Goal: Find specific page/section: Find specific page/section

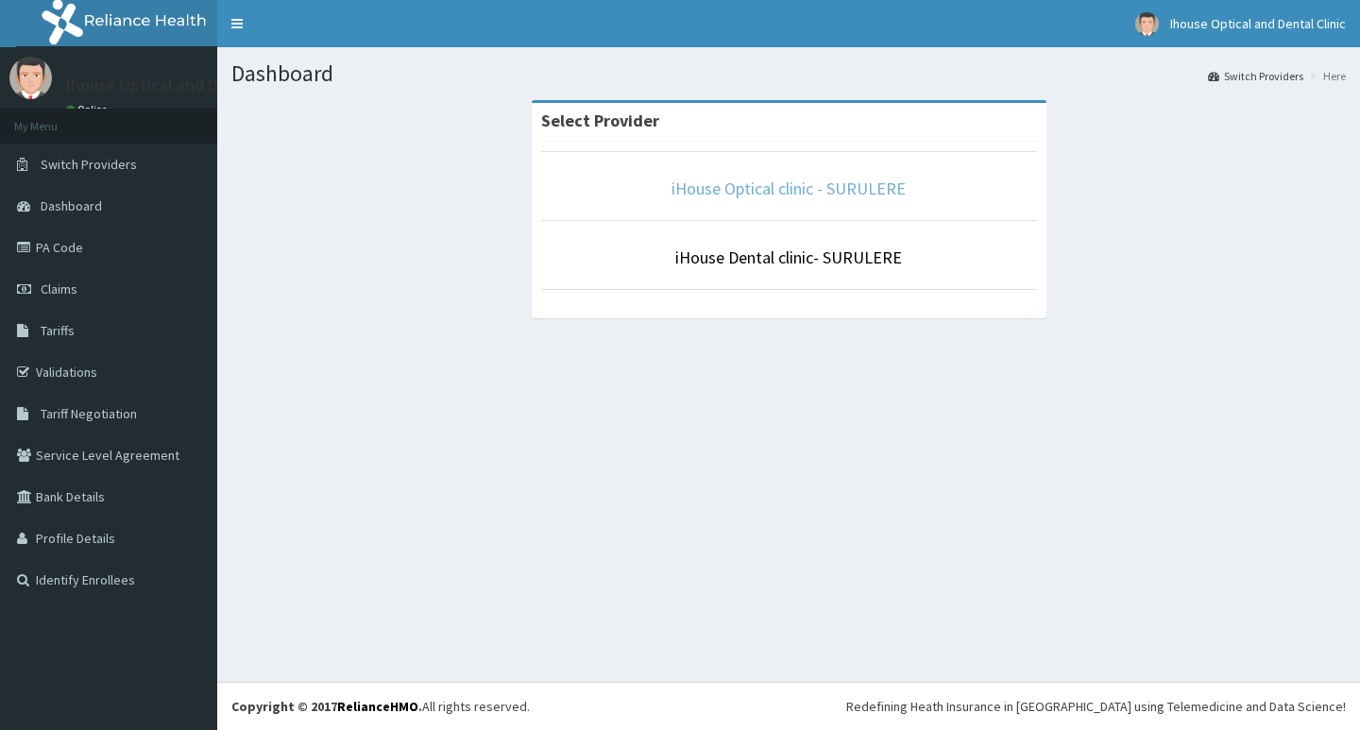
click at [786, 188] on link "iHouse Optical clinic - SURULERE" at bounding box center [788, 189] width 234 height 22
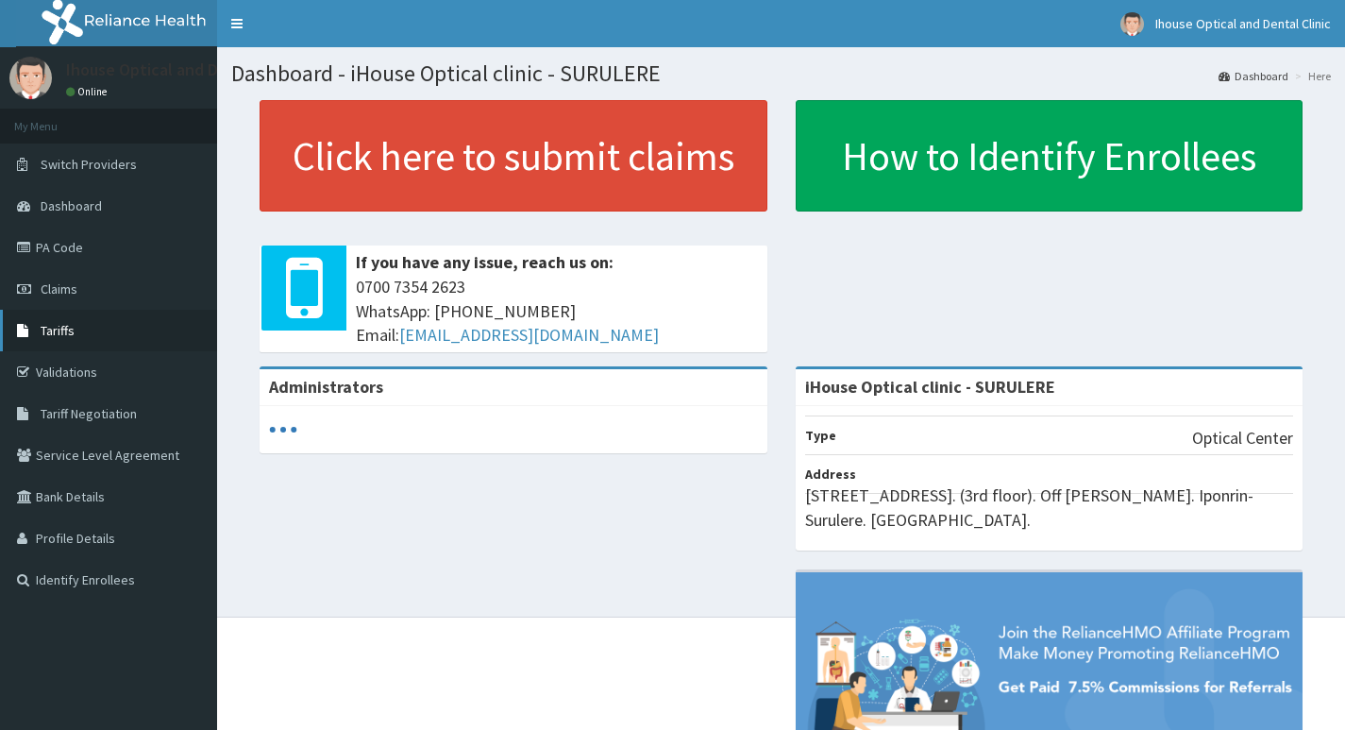
click at [74, 323] on link "Tariffs" at bounding box center [108, 331] width 217 height 42
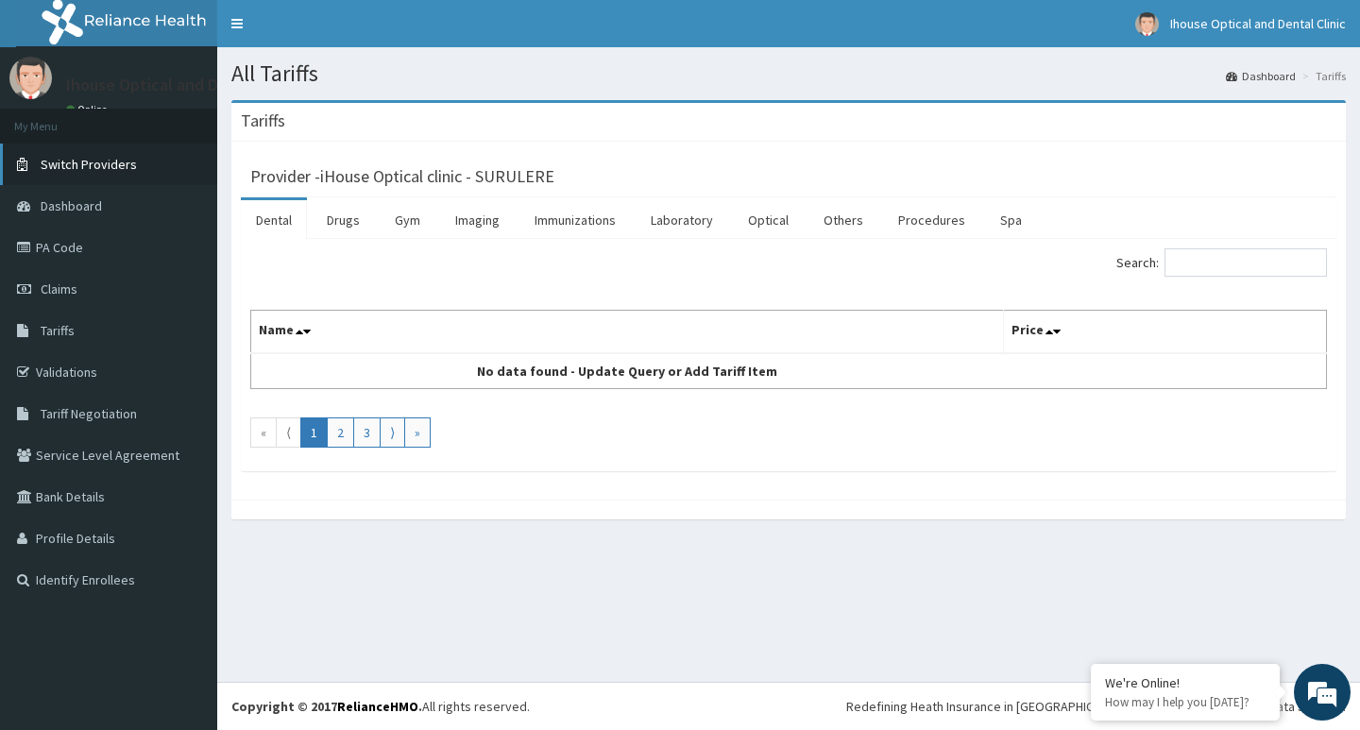
click at [108, 166] on span "Switch Providers" at bounding box center [89, 164] width 96 height 17
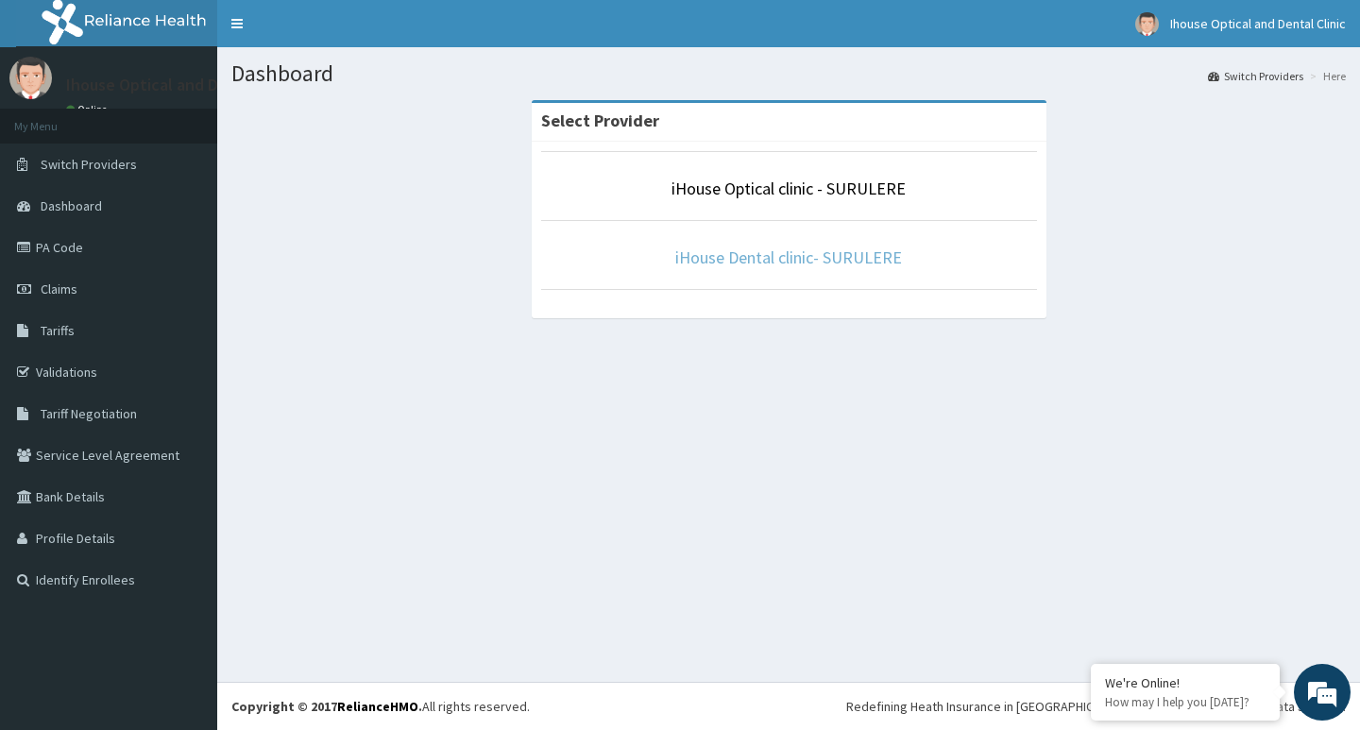
click at [789, 255] on link "iHouse Dental clinic- SURULERE" at bounding box center [788, 257] width 227 height 22
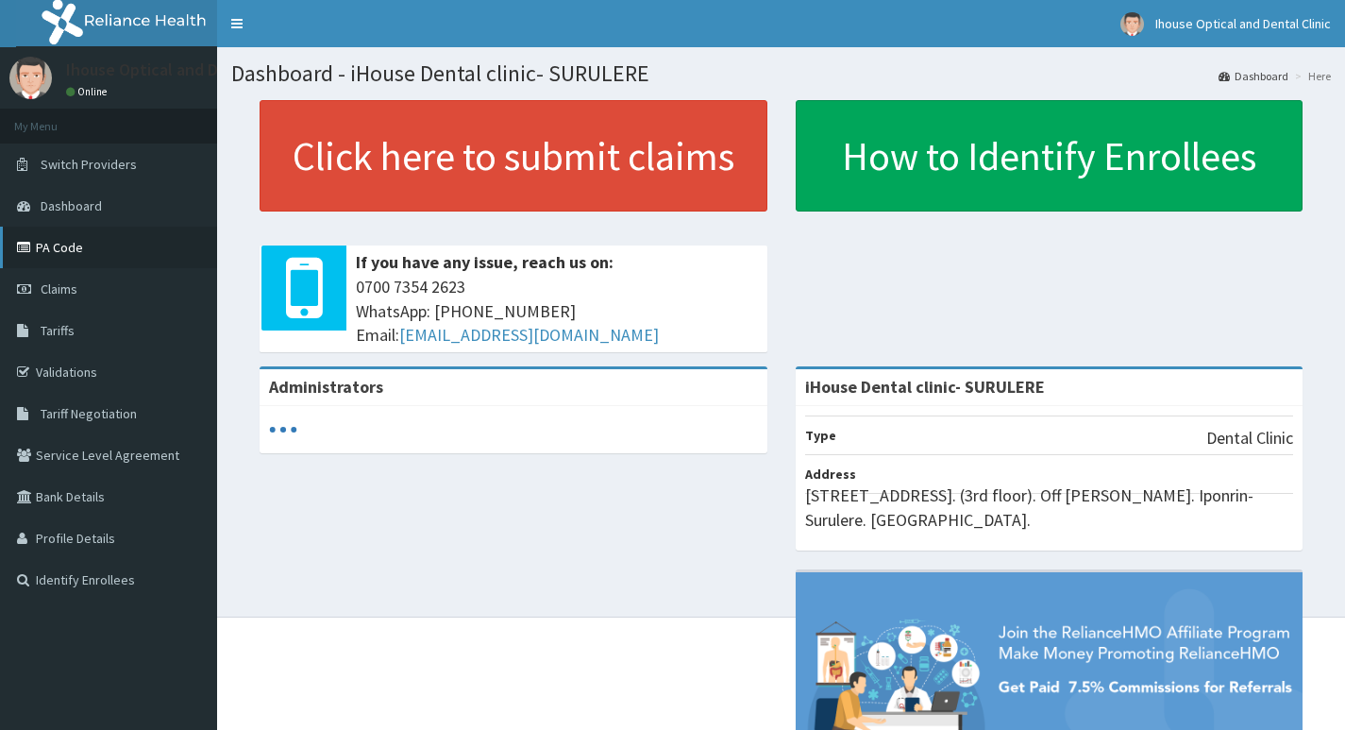
click at [78, 245] on link "PA Code" at bounding box center [108, 248] width 217 height 42
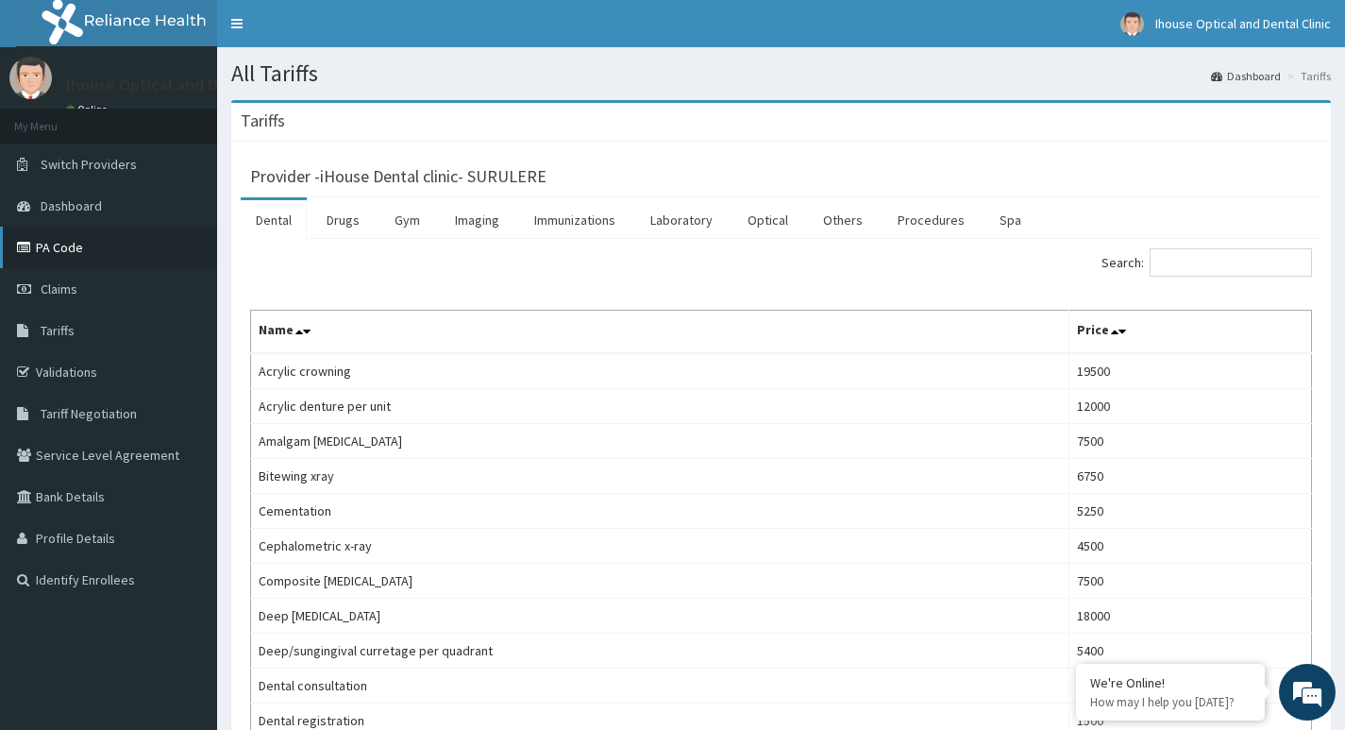
click at [72, 244] on link "PA Code" at bounding box center [108, 248] width 217 height 42
click at [1226, 277] on input "Search:" at bounding box center [1231, 262] width 162 height 28
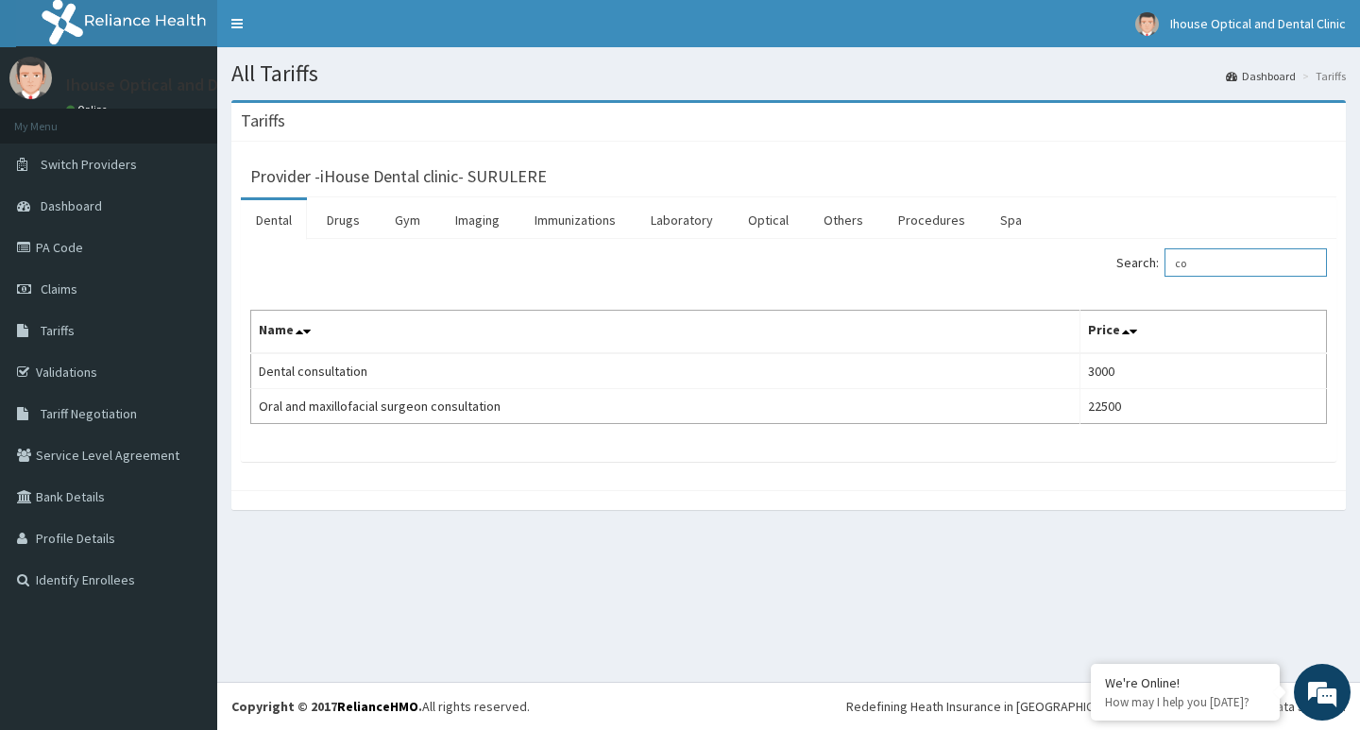
type input "c"
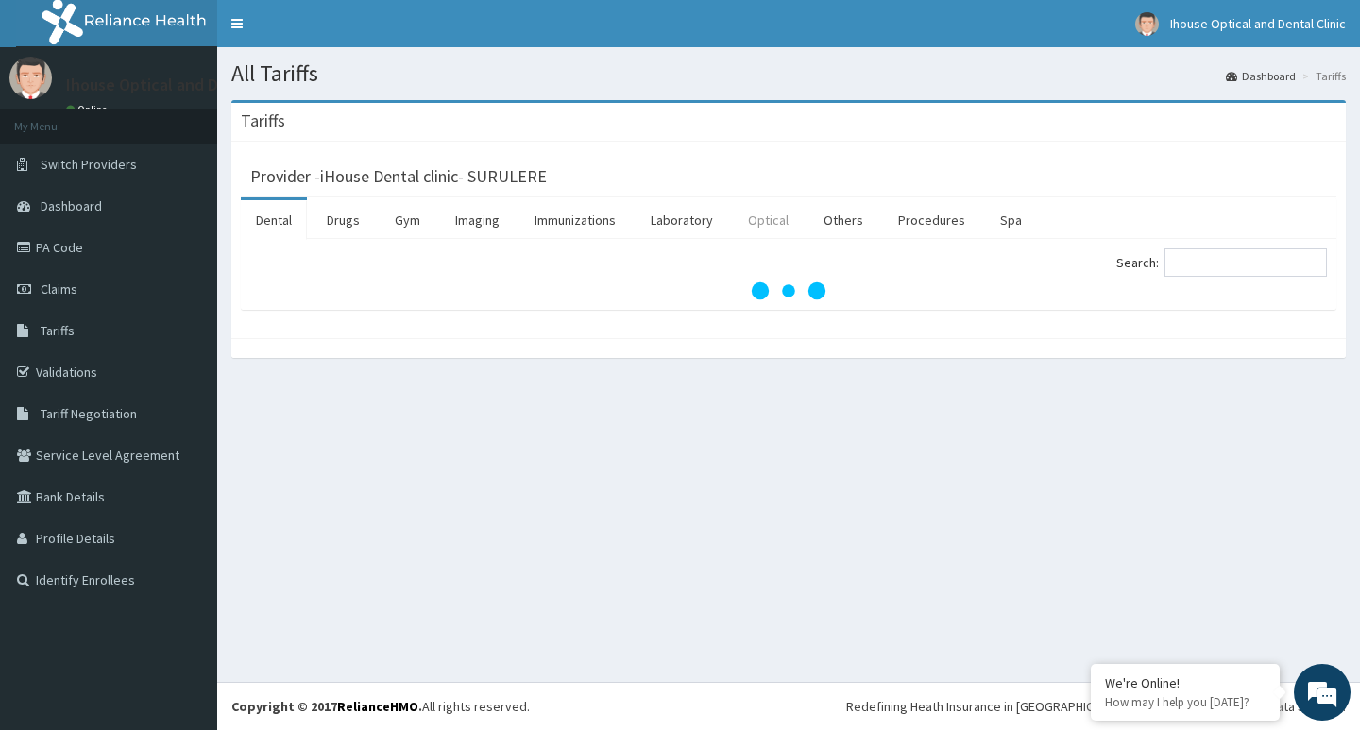
click at [796, 233] on link "Optical" at bounding box center [768, 220] width 71 height 40
click at [793, 229] on link "Optical" at bounding box center [768, 220] width 71 height 40
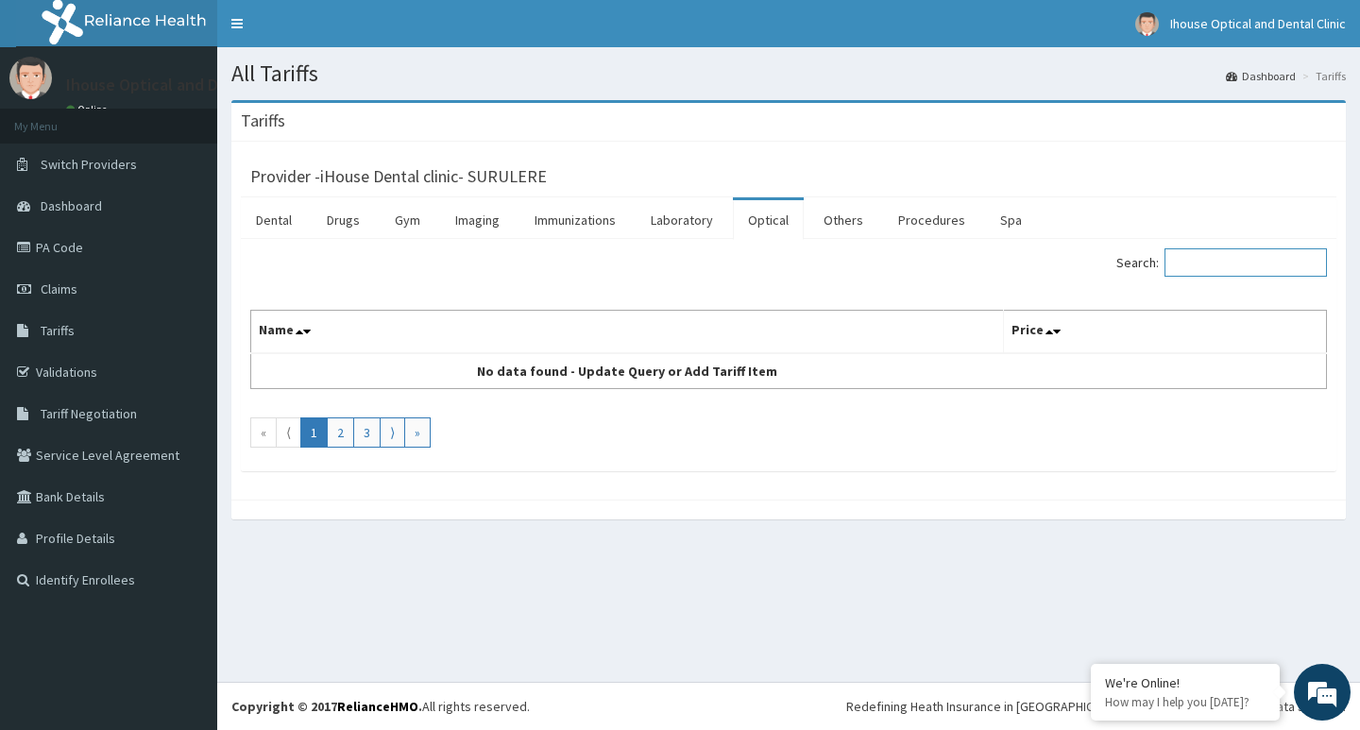
click at [1291, 270] on input "Search:" at bounding box center [1245, 262] width 162 height 28
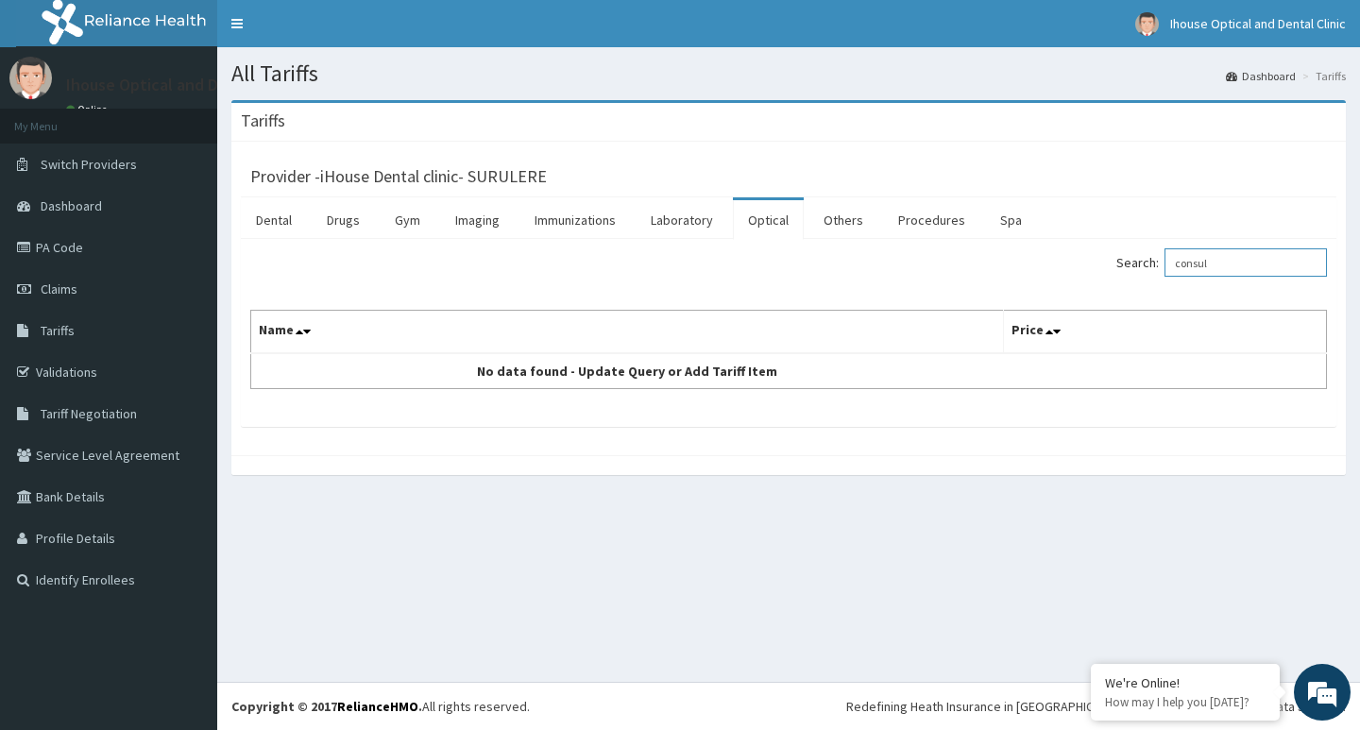
type input "consul"
click at [773, 219] on link "Optical" at bounding box center [768, 220] width 71 height 40
click at [1200, 272] on input "Search:" at bounding box center [1245, 262] width 162 height 28
click at [1239, 271] on input "Search:" at bounding box center [1245, 262] width 162 height 28
type input "cons"
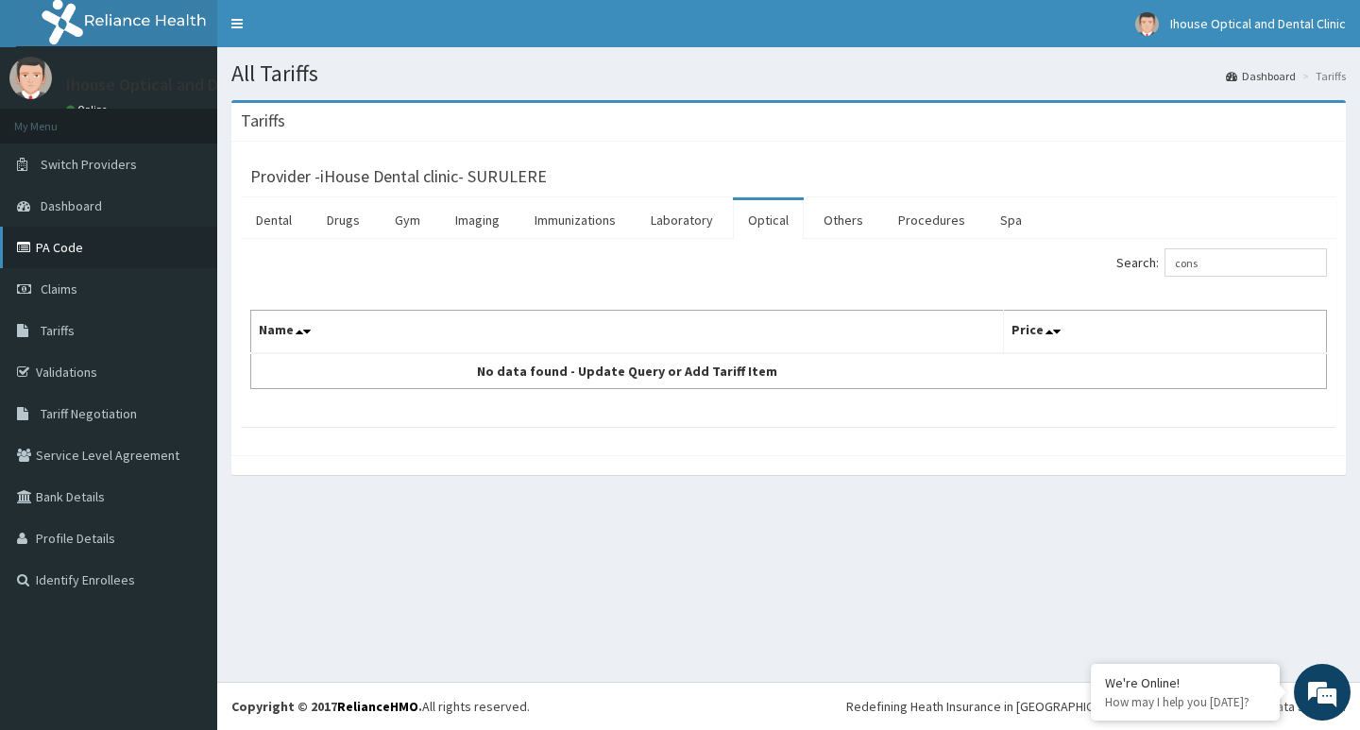
click at [92, 241] on link "PA Code" at bounding box center [108, 248] width 217 height 42
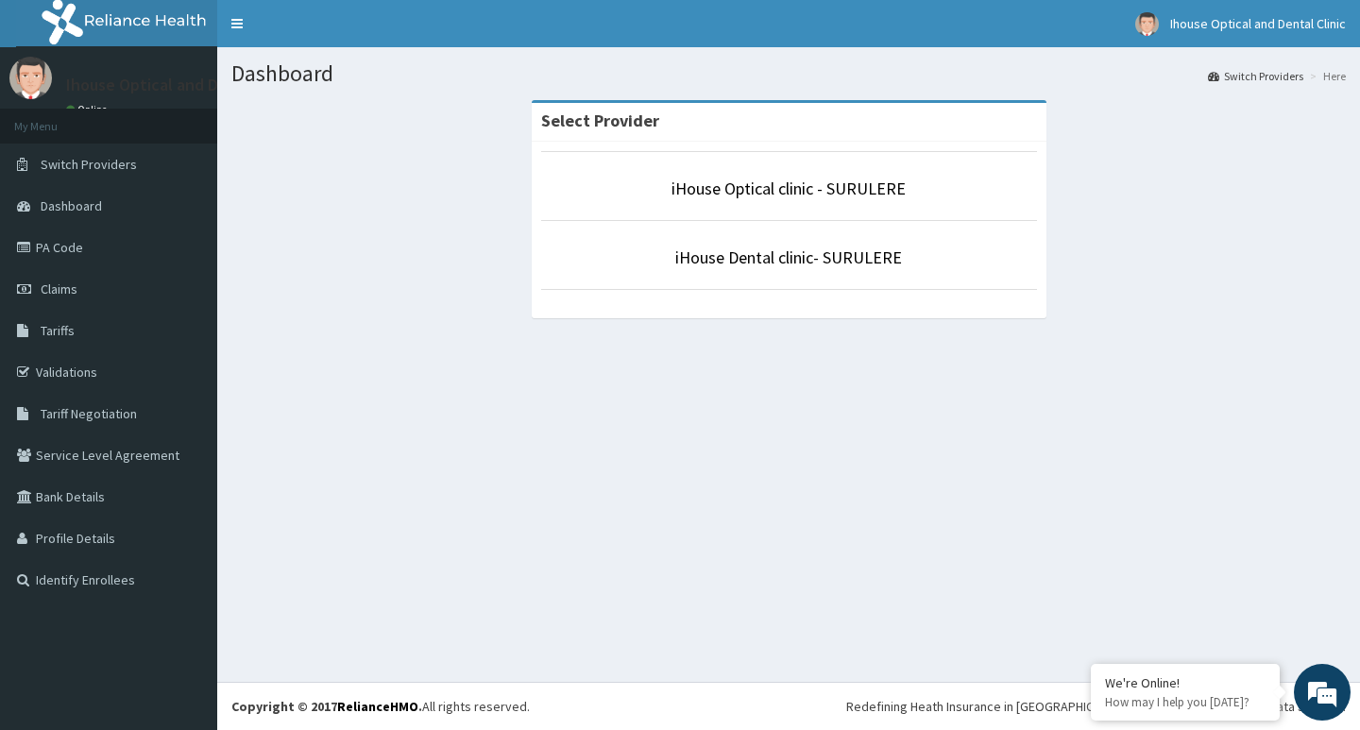
click at [822, 177] on p "iHouse Optical clinic - SURULERE" at bounding box center [789, 189] width 496 height 25
click at [822, 194] on link "iHouse Optical clinic - SURULERE" at bounding box center [788, 189] width 234 height 22
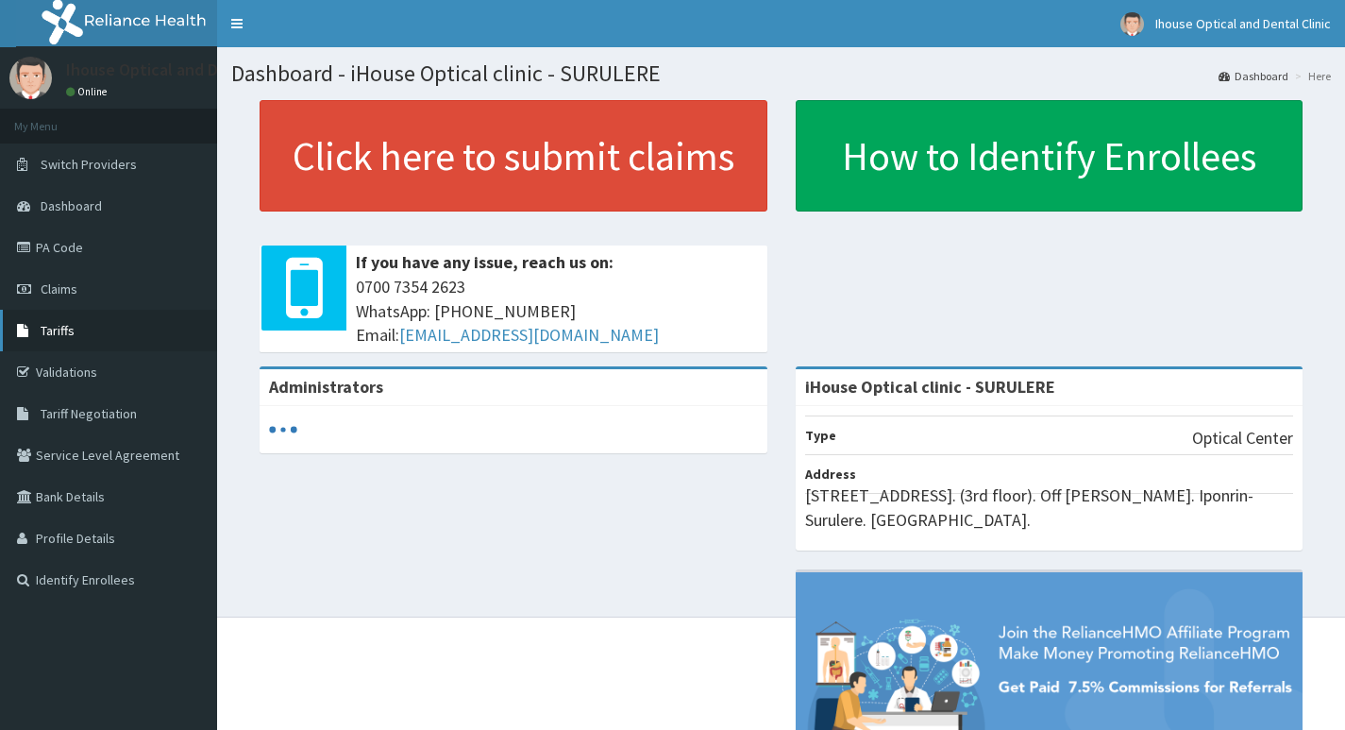
click at [61, 329] on span "Tariffs" at bounding box center [58, 330] width 34 height 17
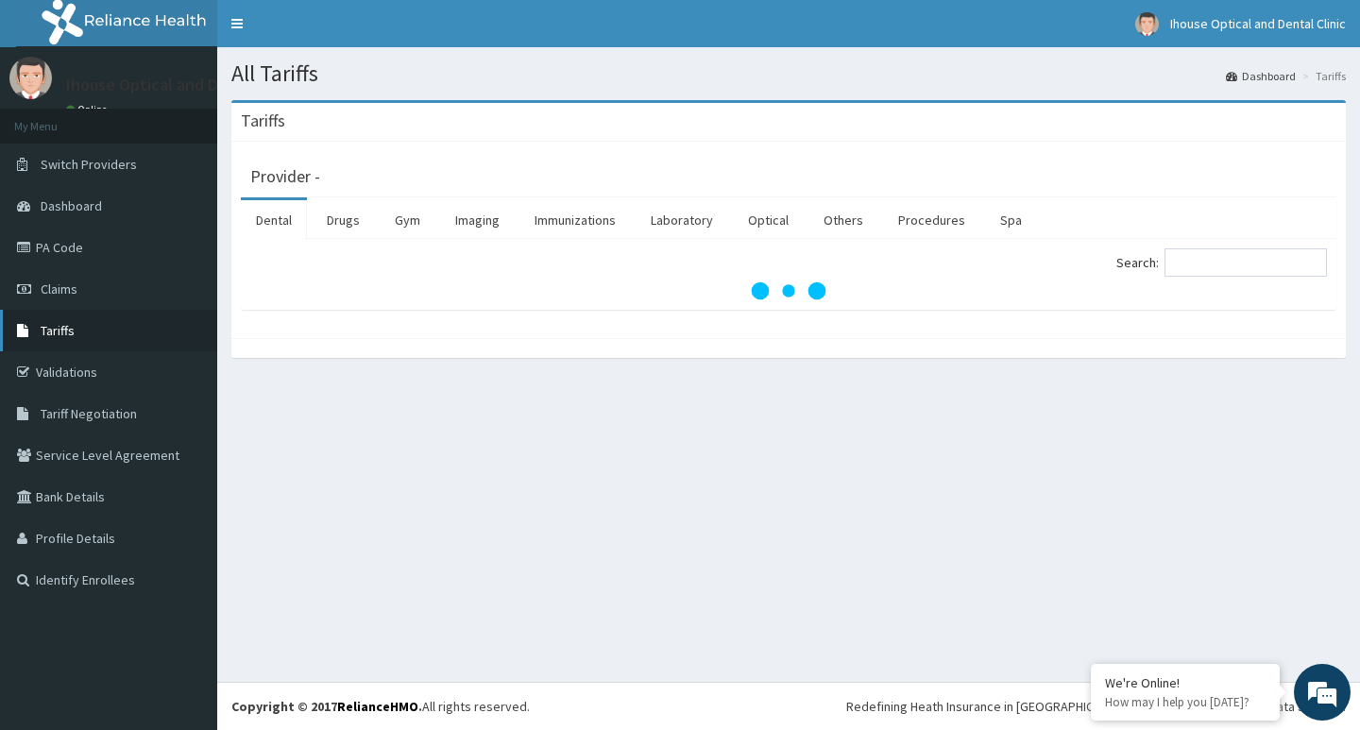
click at [87, 331] on link "Tariffs" at bounding box center [108, 331] width 217 height 42
click at [768, 216] on link "Optical" at bounding box center [768, 220] width 71 height 40
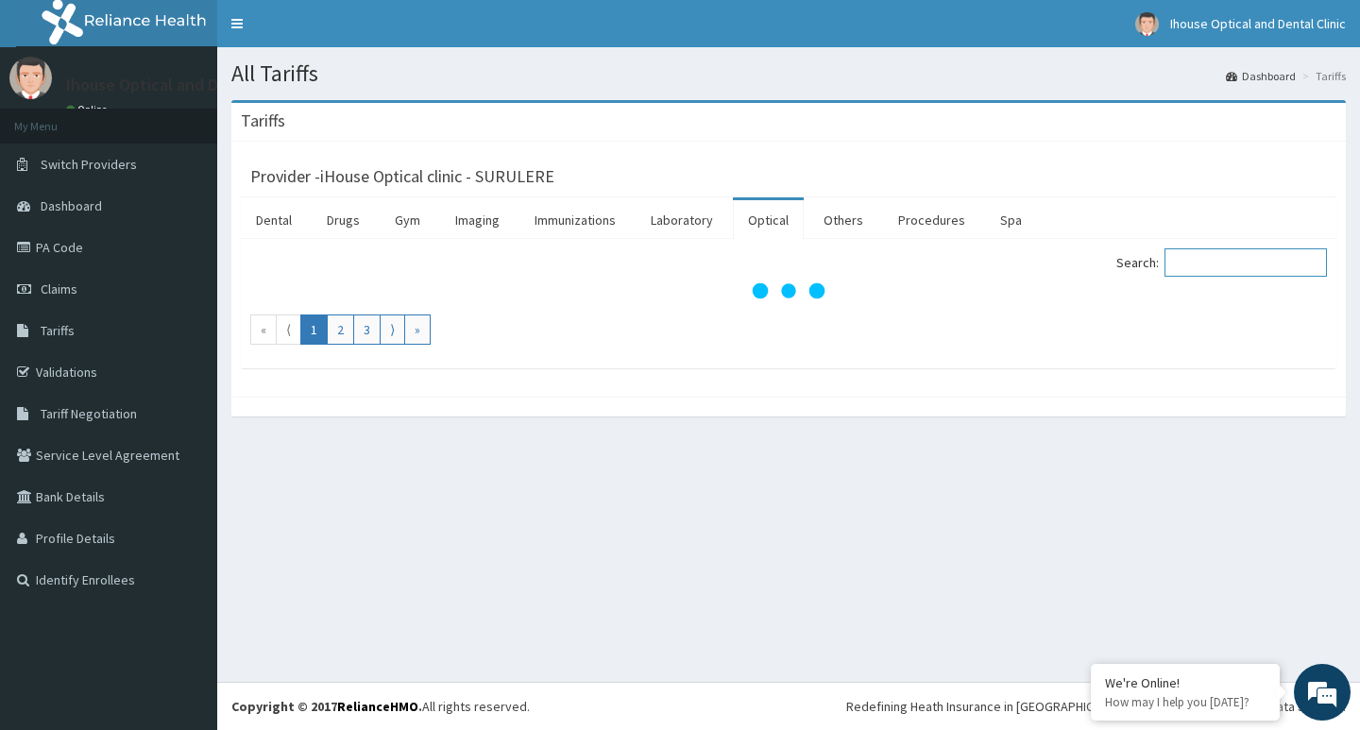
click at [1226, 272] on input "Search:" at bounding box center [1245, 262] width 162 height 28
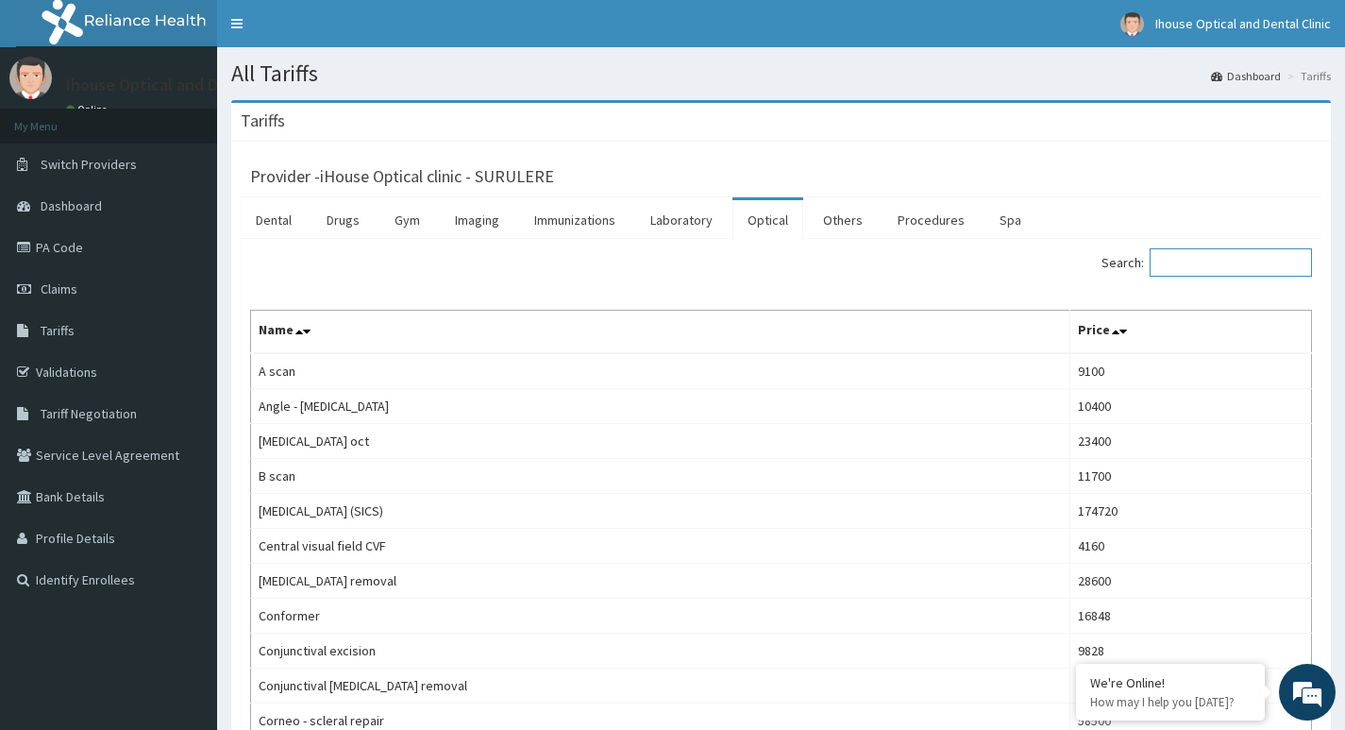
click at [1226, 272] on input "Search:" at bounding box center [1231, 262] width 162 height 28
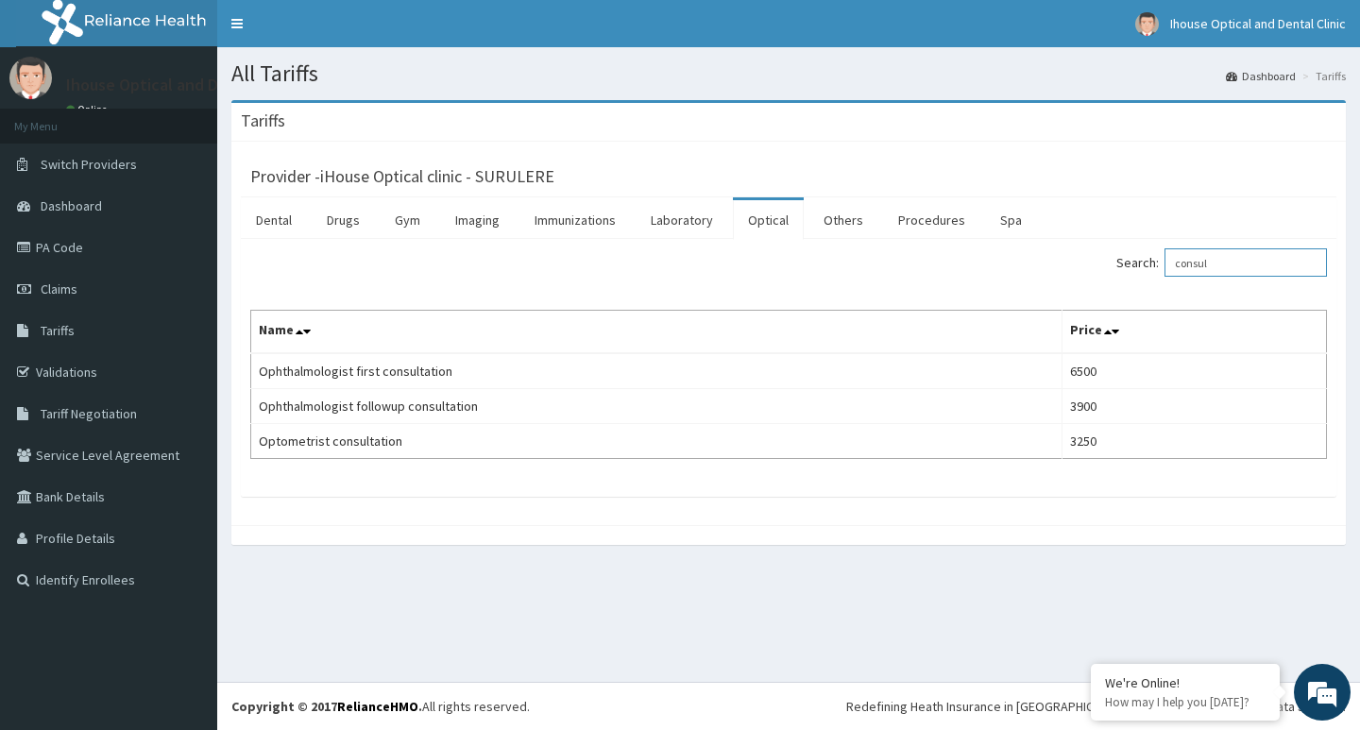
drag, startPoint x: 1239, startPoint y: 273, endPoint x: 1173, endPoint y: 289, distance: 68.0
click at [1173, 289] on div "Search: consul Name Price Ophthalmologist first consultation 6500 Ophthalmologi…" at bounding box center [788, 353] width 1076 height 211
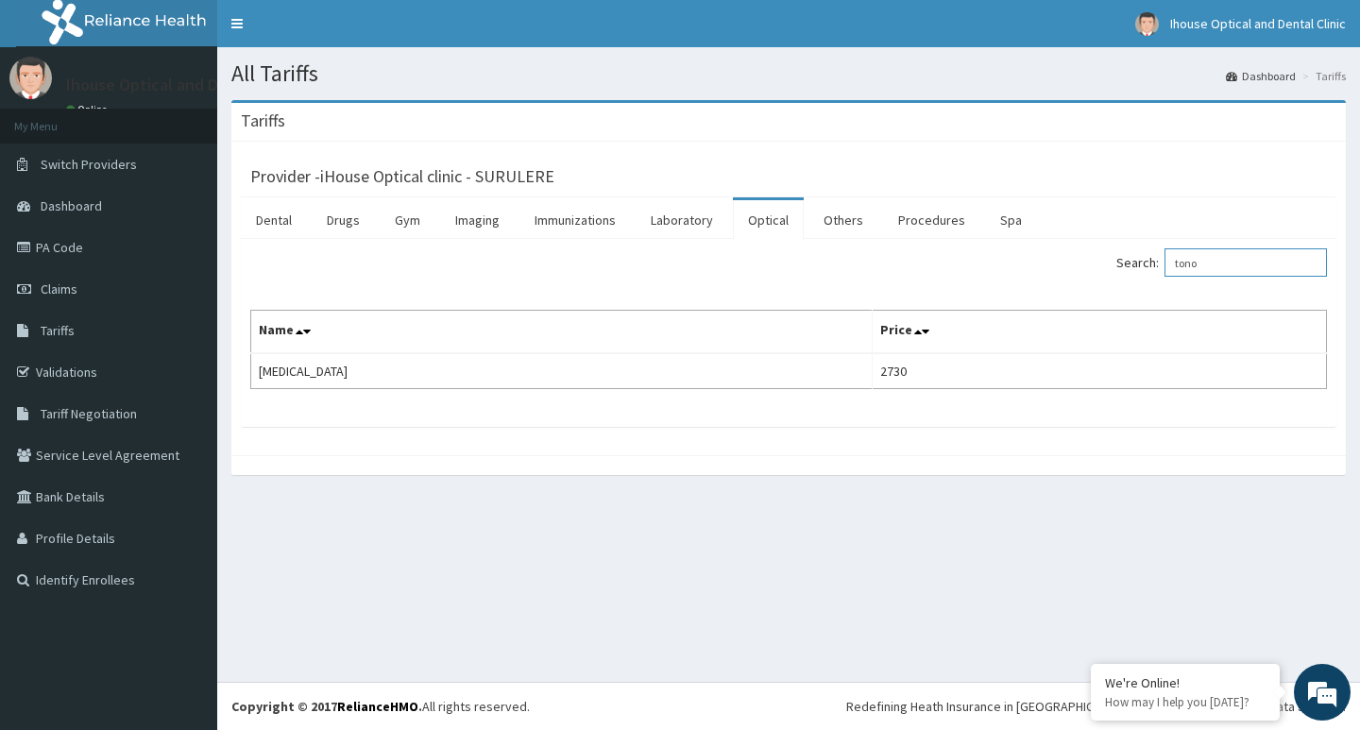
drag, startPoint x: 1216, startPoint y: 265, endPoint x: 1148, endPoint y: 274, distance: 68.5
click at [1148, 274] on label "Search: tono" at bounding box center [1221, 262] width 211 height 28
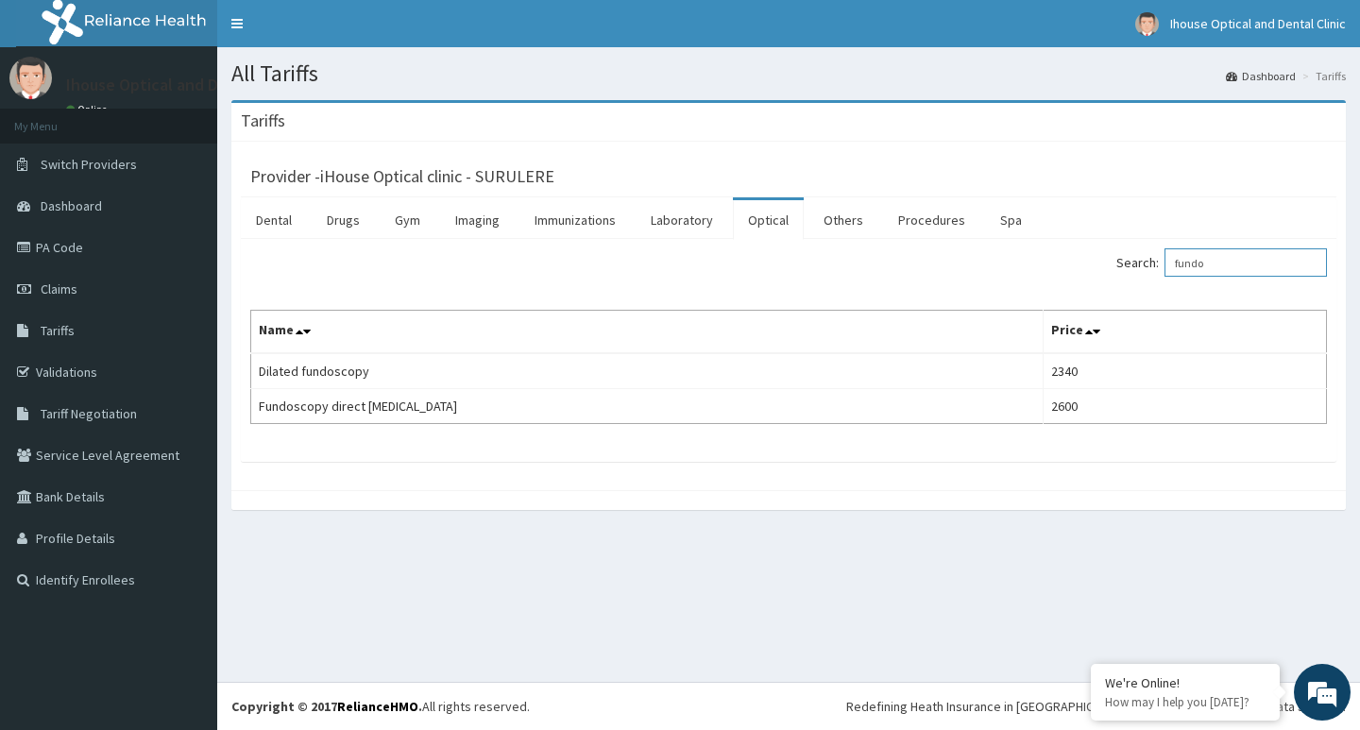
type input "fundo"
drag, startPoint x: 1226, startPoint y: 266, endPoint x: 852, endPoint y: 231, distance: 376.5
click at [1004, 262] on div "Search: fundo" at bounding box center [1065, 264] width 524 height 33
click at [371, 218] on link "Drugs" at bounding box center [343, 220] width 63 height 40
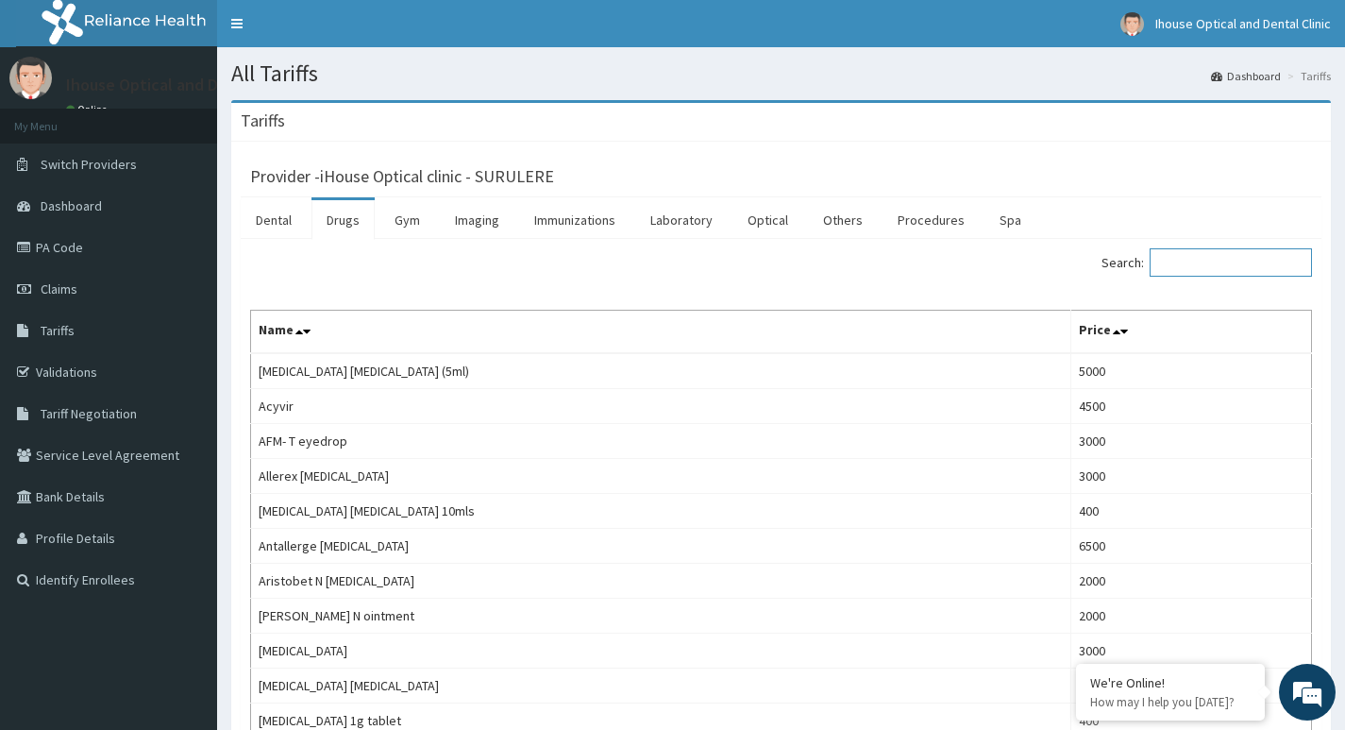
click at [1194, 263] on input "Search:" at bounding box center [1231, 262] width 162 height 28
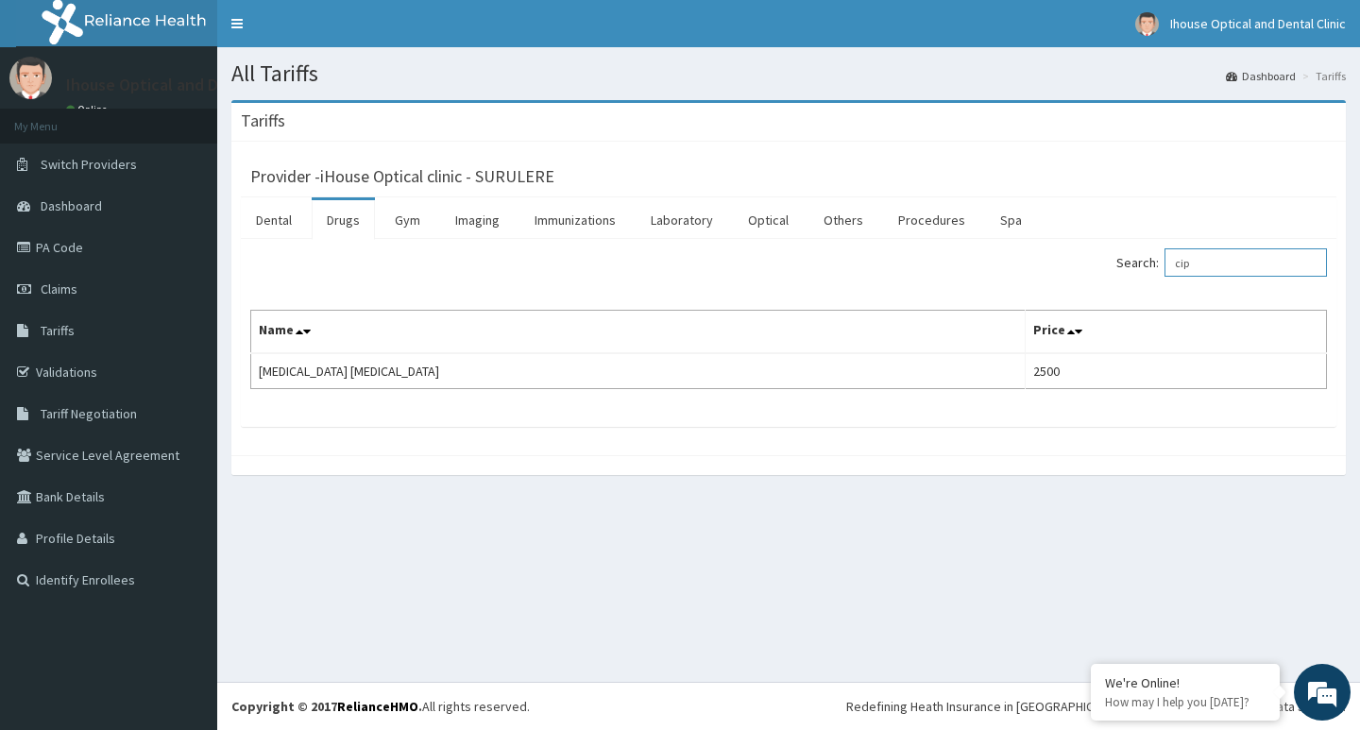
drag, startPoint x: 1250, startPoint y: 269, endPoint x: 1128, endPoint y: 281, distance: 122.4
click at [1128, 281] on div "Search: cip" at bounding box center [1065, 264] width 524 height 33
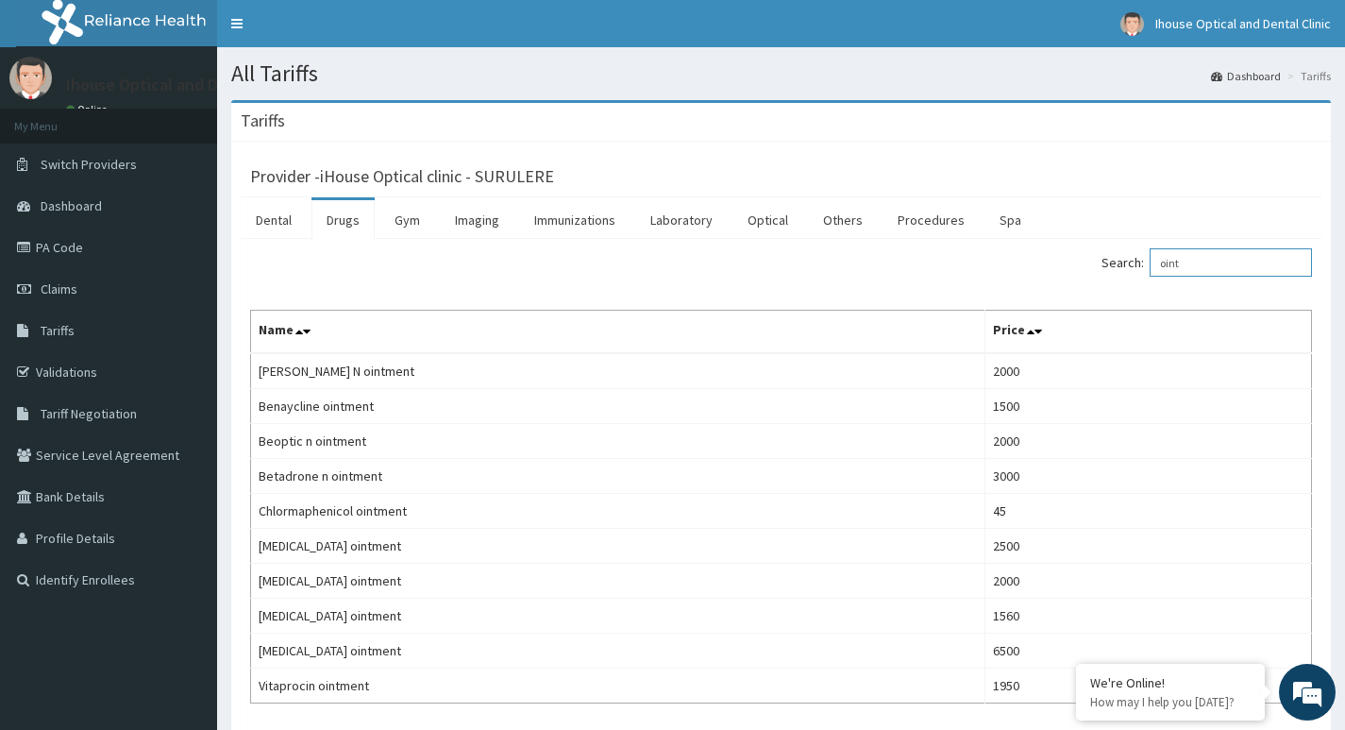
drag, startPoint x: 1235, startPoint y: 270, endPoint x: 1154, endPoint y: 283, distance: 82.3
click at [1154, 283] on div "Search: oint Name Price Aristobet N ointment 2000 Benaycline ointment 1500 Beop…" at bounding box center [781, 475] width 1062 height 455
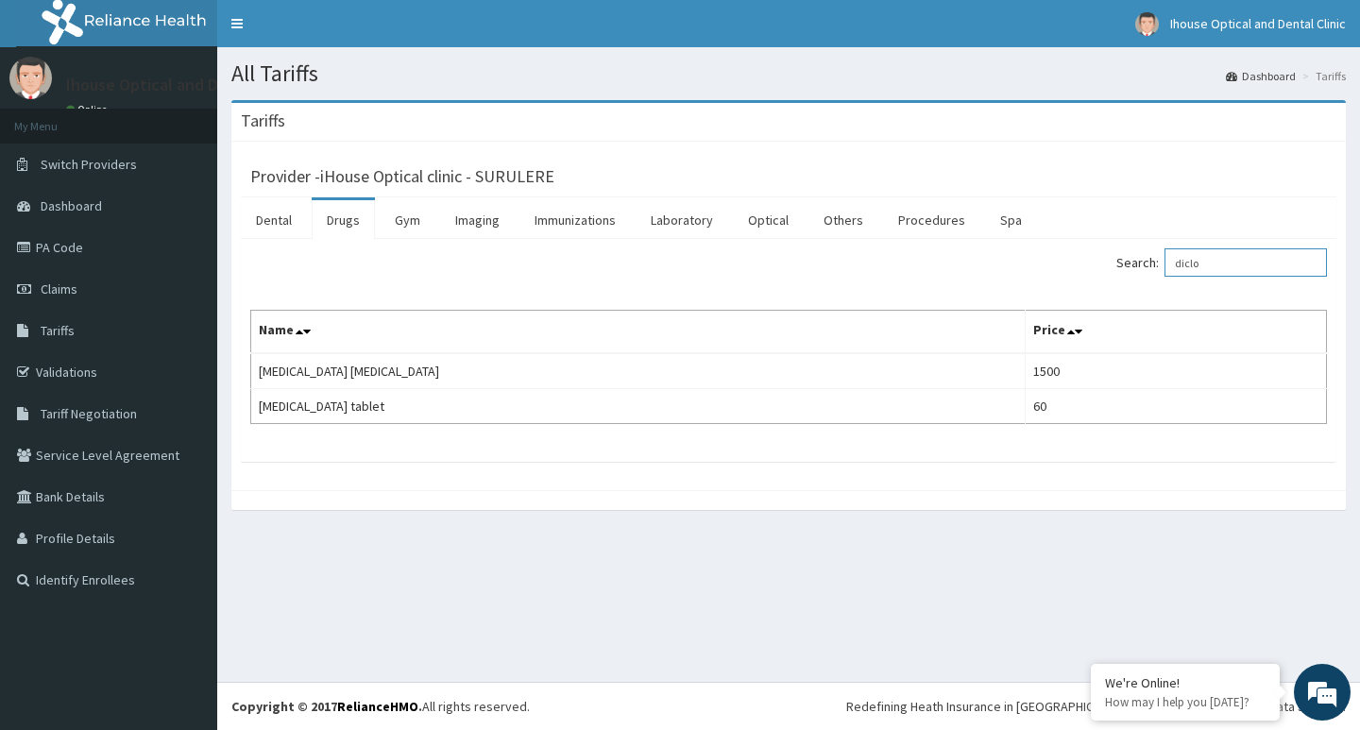
drag, startPoint x: 1224, startPoint y: 258, endPoint x: 1084, endPoint y: 277, distance: 141.0
click at [1084, 277] on div "Search: diclo" at bounding box center [1065, 264] width 524 height 33
drag, startPoint x: 1240, startPoint y: 267, endPoint x: 1129, endPoint y: 285, distance: 111.9
click at [1129, 285] on div "Search: zadi Name Price Zaditen eye drop 2600 Zaditen syrup 100mls 2925" at bounding box center [788, 336] width 1076 height 176
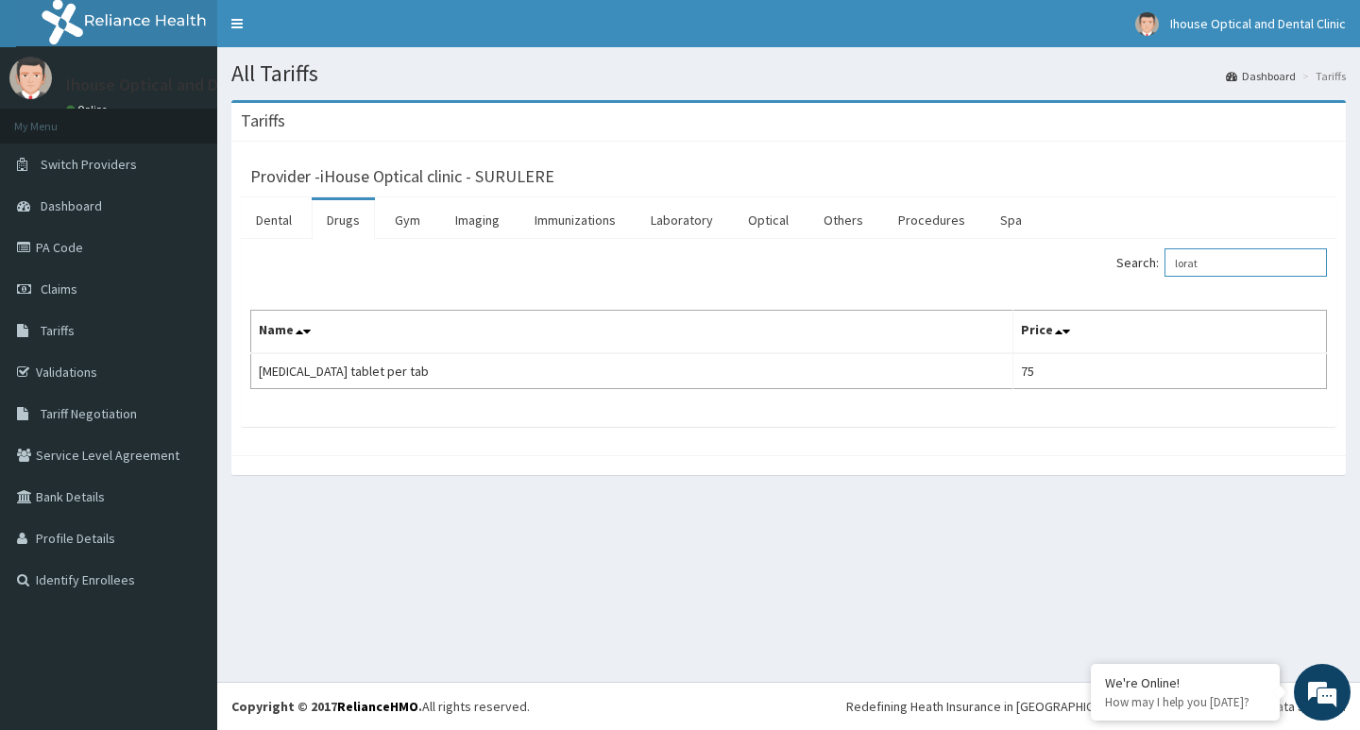
type input "lorat"
click at [73, 251] on link "PA Code" at bounding box center [108, 248] width 217 height 42
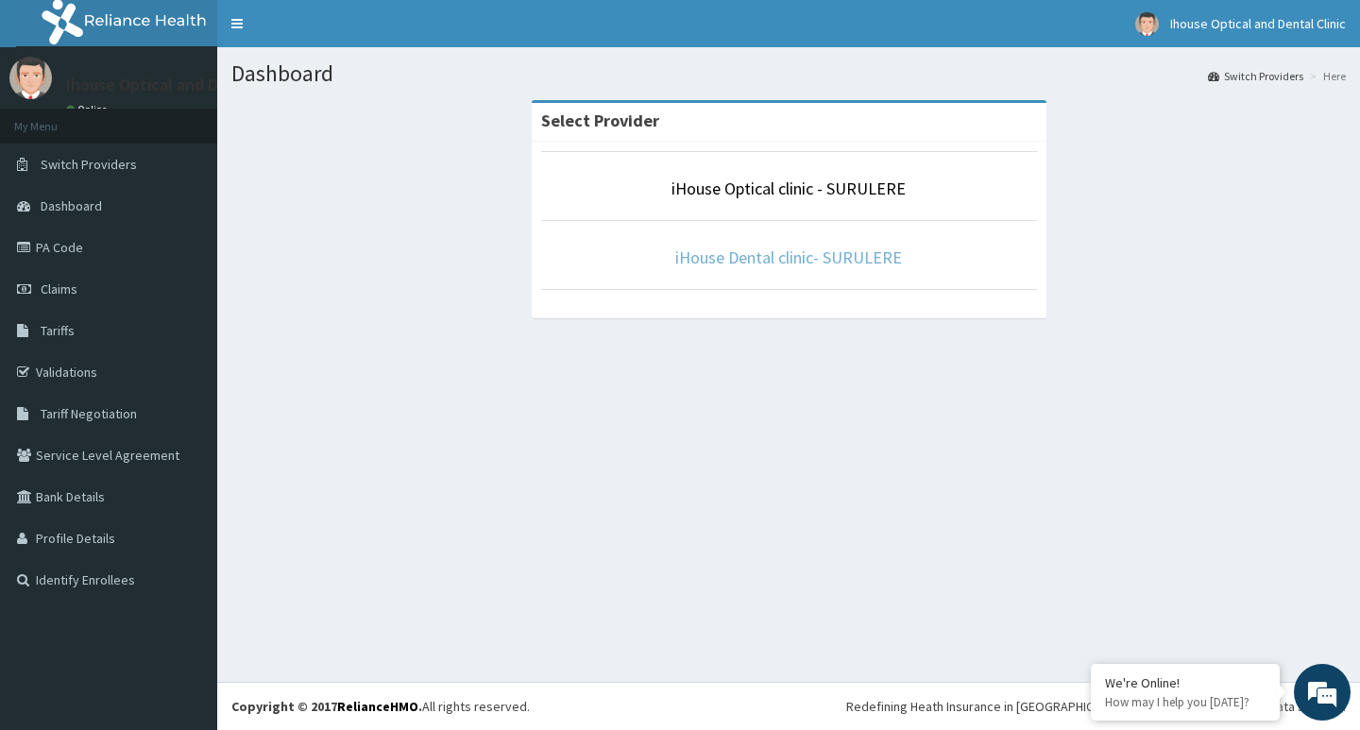
click at [797, 257] on link "iHouse Dental clinic- SURULERE" at bounding box center [788, 257] width 227 height 22
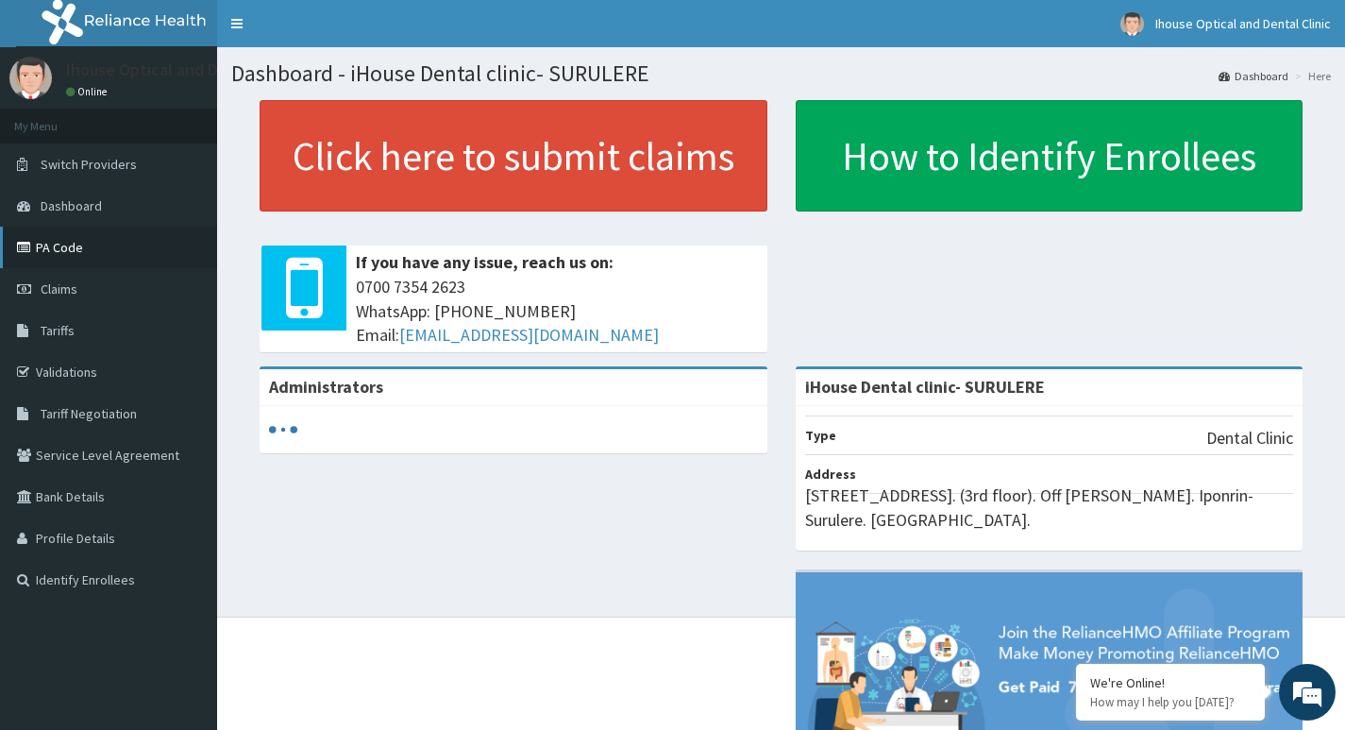
drag, startPoint x: 103, startPoint y: 243, endPoint x: 116, endPoint y: 245, distance: 13.4
click at [103, 244] on link "PA Code" at bounding box center [108, 248] width 217 height 42
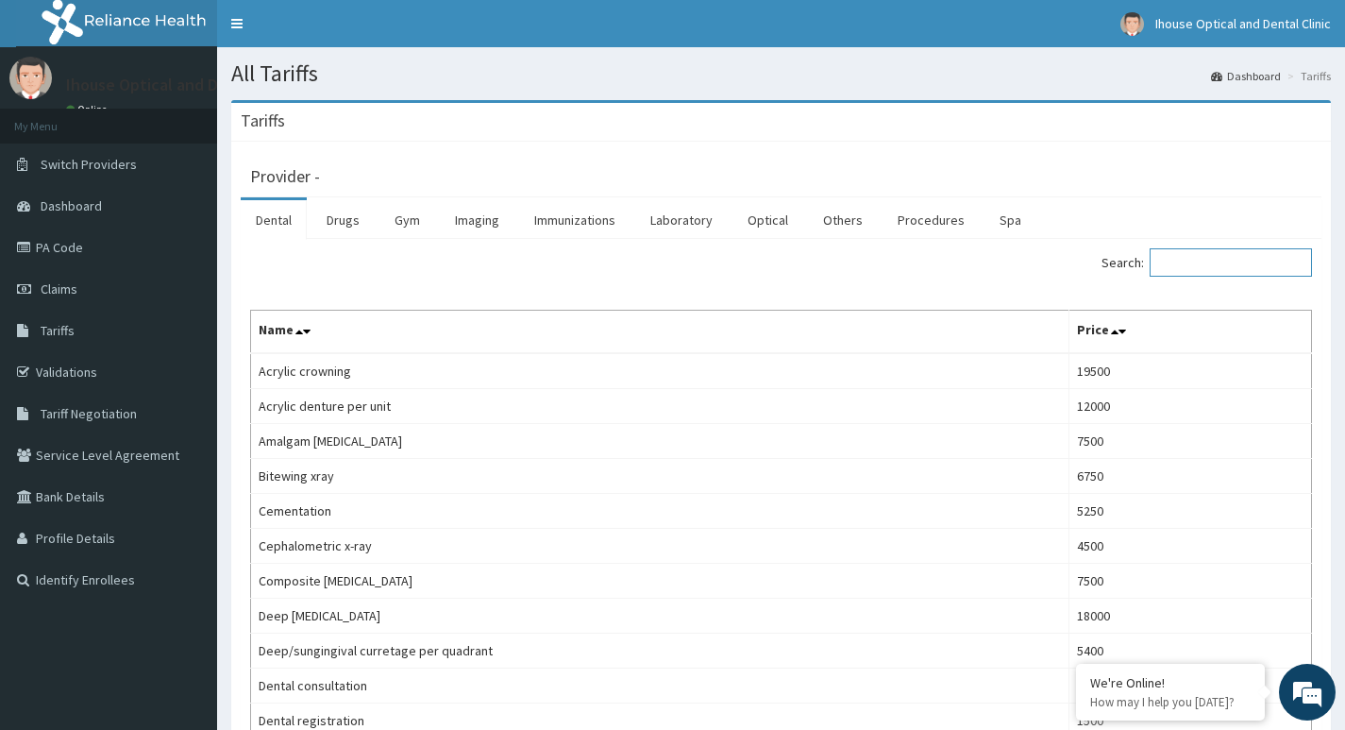
click at [1256, 263] on input "Search:" at bounding box center [1231, 262] width 162 height 28
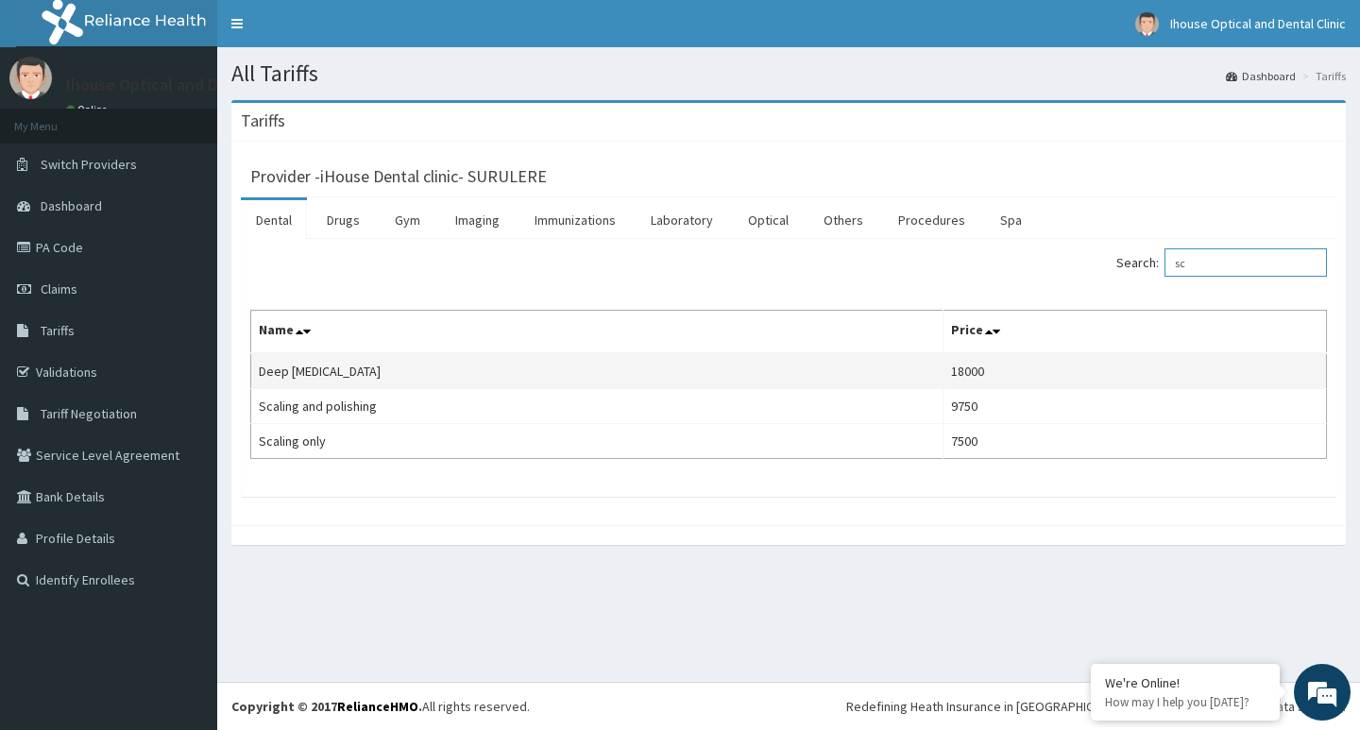
type input "s"
